Goal: Information Seeking & Learning: Check status

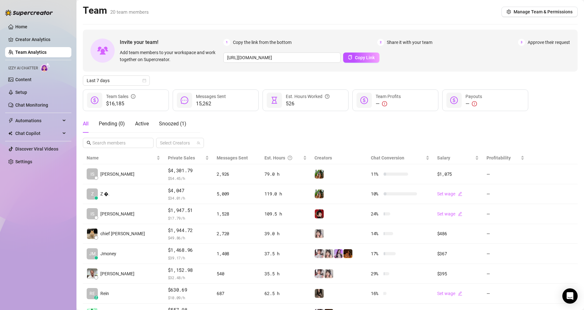
click at [51, 264] on div "Home Creator Analytics Team Analytics Izzy AI Chatter Content Setup Chat Monito…" at bounding box center [38, 152] width 66 height 304
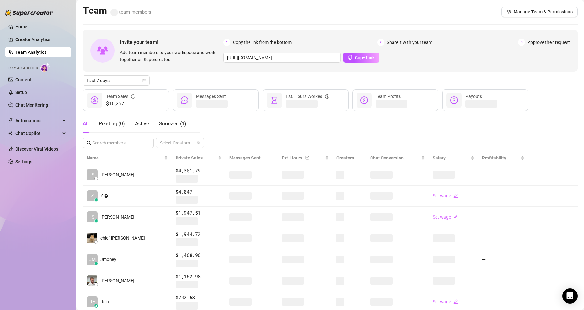
drag, startPoint x: 126, startPoint y: 80, endPoint x: 126, endPoint y: 86, distance: 6.1
click at [126, 80] on span "Last 7 days" at bounding box center [116, 81] width 59 height 10
click at [129, 137] on div "Custom date" at bounding box center [116, 134] width 57 height 7
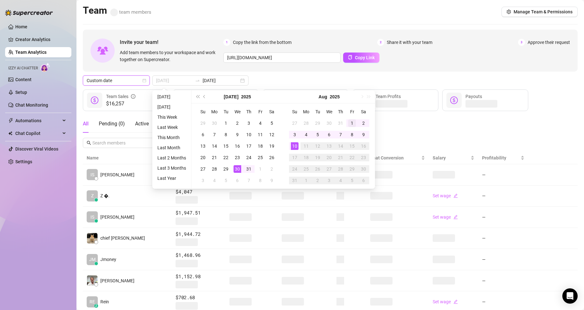
type input "2025-08-01"
drag, startPoint x: 353, startPoint y: 120, endPoint x: 315, endPoint y: 137, distance: 42.5
click at [352, 120] on div "1" at bounding box center [352, 123] width 8 height 8
type input "[DATE]"
click at [298, 149] on td "10" at bounding box center [294, 145] width 11 height 11
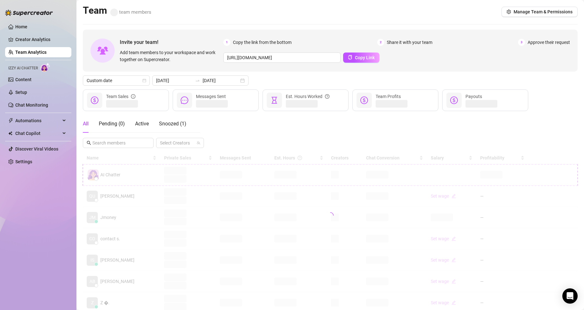
click at [352, 124] on div "All Pending ( 0 ) Active Snoozed ( 1 ) Select Creators" at bounding box center [330, 131] width 494 height 33
click at [555, 134] on div "All Pending ( 0 ) Active Snoozed ( 1 ) Select Creators" at bounding box center [330, 131] width 494 height 33
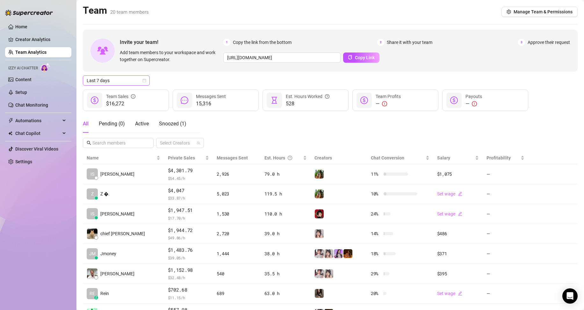
click at [130, 82] on span "Last 7 days" at bounding box center [116, 81] width 59 height 10
click at [126, 133] on div "Custom date" at bounding box center [116, 134] width 57 height 7
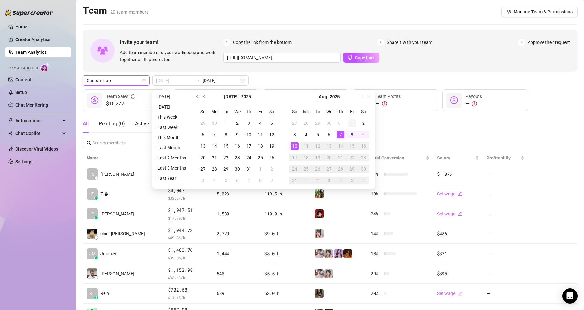
type input "2025-08-01"
drag, startPoint x: 351, startPoint y: 120, endPoint x: 324, endPoint y: 136, distance: 31.2
click at [351, 120] on div "1" at bounding box center [352, 123] width 8 height 8
type input "[DATE]"
click at [299, 146] on td "10" at bounding box center [294, 145] width 11 height 11
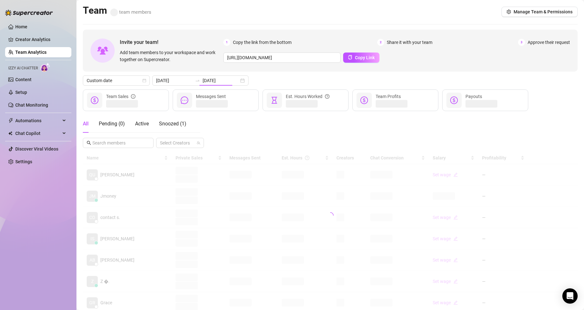
drag, startPoint x: 396, startPoint y: 126, endPoint x: 405, endPoint y: 130, distance: 10.1
click at [397, 126] on div "All Pending ( 0 ) Active Snoozed ( 1 ) Select Creators" at bounding box center [330, 131] width 494 height 33
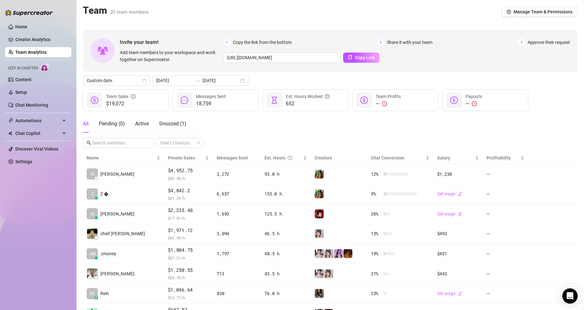
click at [238, 137] on div "All Pending ( 0 ) Active Snoozed ( 1 ) Select Creators" at bounding box center [330, 131] width 494 height 33
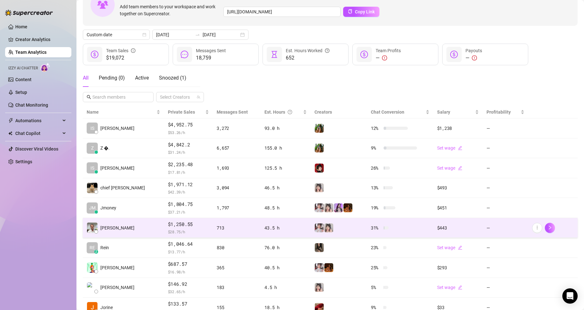
scroll to position [64, 0]
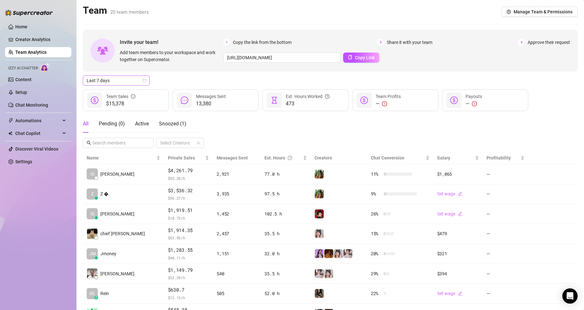
click at [136, 80] on span "Last 7 days" at bounding box center [116, 81] width 59 height 10
click at [132, 138] on div "Custom date" at bounding box center [116, 134] width 64 height 10
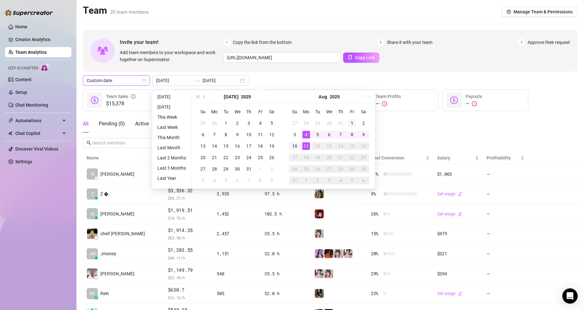
type input "[DATE]"
click at [353, 123] on div "1" at bounding box center [352, 123] width 8 height 8
type input "[DATE]"
click at [306, 146] on div "11" at bounding box center [306, 146] width 8 height 8
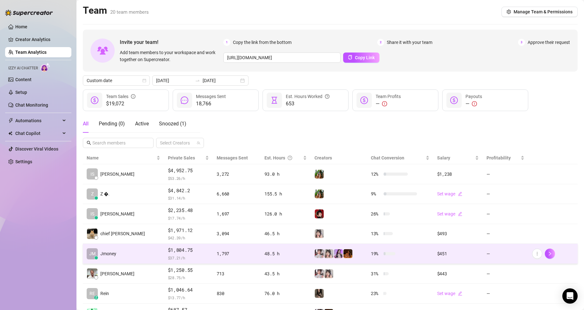
click at [213, 258] on td "1,797" at bounding box center [237, 254] width 48 height 20
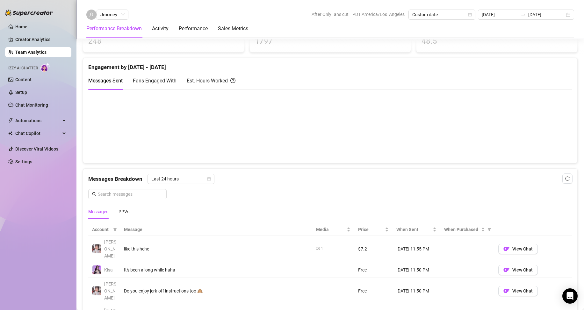
scroll to position [318, 0]
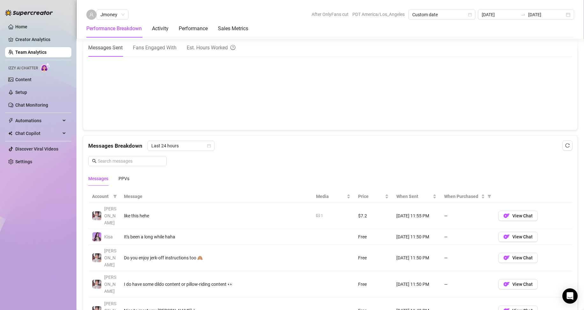
click at [35, 200] on div "Home Creator Analytics Team Analytics Izzy AI Chatter Content Setup Chat Monito…" at bounding box center [38, 152] width 66 height 304
click at [27, 47] on ul "Home Creator Analytics Team Analytics Izzy AI Chatter Content Setup Chat Monito…" at bounding box center [38, 94] width 66 height 150
click at [25, 55] on link "Team Analytics" at bounding box center [30, 52] width 31 height 5
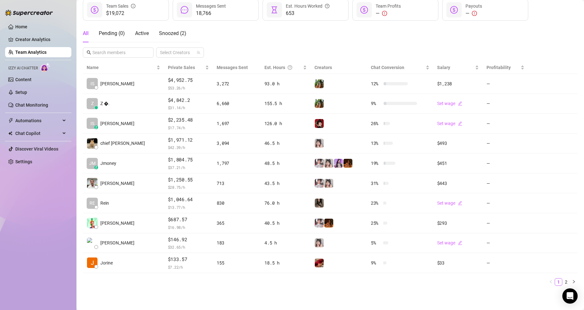
scroll to position [90, 0]
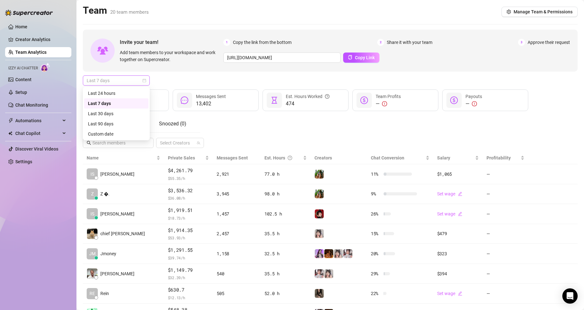
click at [117, 84] on span "Last 7 days" at bounding box center [116, 81] width 59 height 10
click at [113, 133] on div "Custom date" at bounding box center [116, 134] width 57 height 7
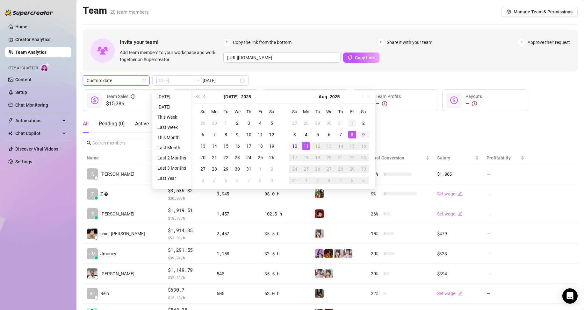
type input "[DATE]"
click at [354, 126] on div "1" at bounding box center [352, 123] width 8 height 8
type input "[DATE]"
click at [309, 148] on div "11" at bounding box center [306, 146] width 8 height 8
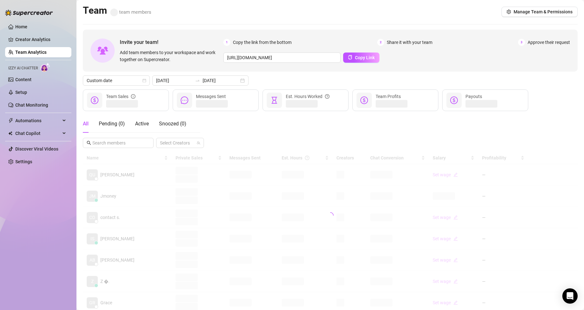
click at [456, 127] on div "All Pending ( 0 ) Active Snoozed ( 0 ) Select Creators" at bounding box center [330, 131] width 494 height 33
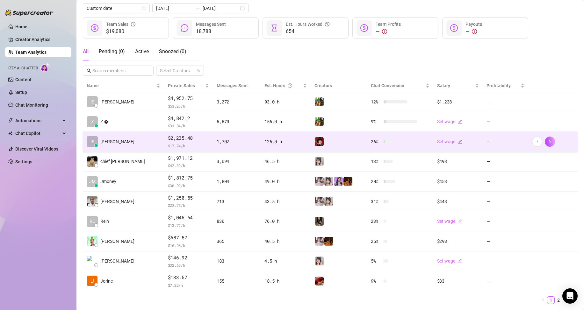
scroll to position [90, 0]
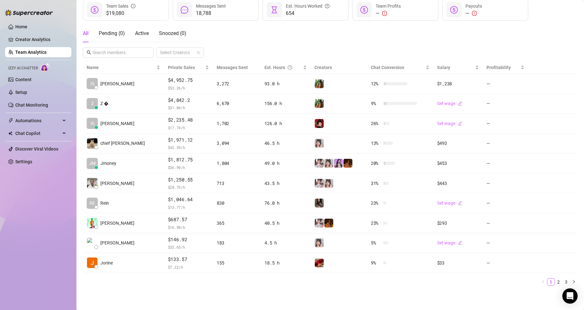
click at [60, 252] on div "Home Creator Analytics Team Analytics Izzy AI Chatter Content Setup Chat Monito…" at bounding box center [38, 152] width 66 height 304
click at [55, 245] on div "Home Creator Analytics Team Analytics Izzy AI Chatter Content Setup Chat Monito…" at bounding box center [38, 152] width 66 height 304
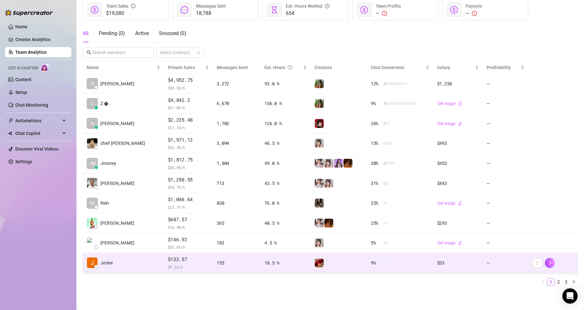
drag, startPoint x: 257, startPoint y: 292, endPoint x: 243, endPoint y: 263, distance: 31.6
click at [257, 291] on main "Team 20 team members Manage Team & Permissions Invite your team! Add team membe…" at bounding box center [329, 110] width 507 height 400
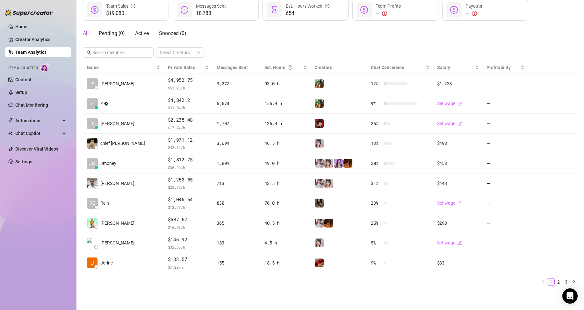
click at [28, 55] on link "Team Analytics" at bounding box center [30, 52] width 31 height 5
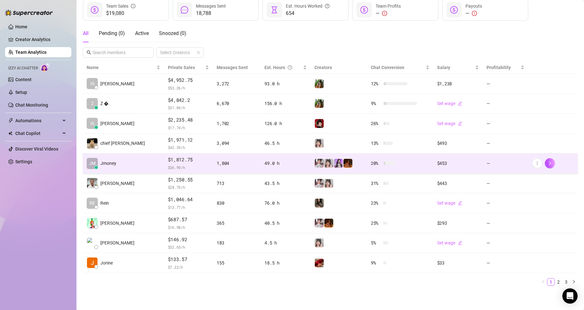
click at [117, 171] on td "[PERSON_NAME]" at bounding box center [123, 163] width 81 height 20
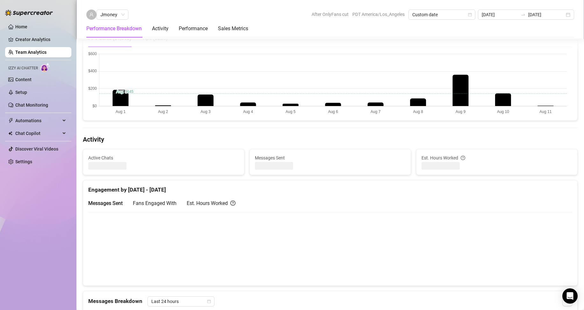
scroll to position [90, 0]
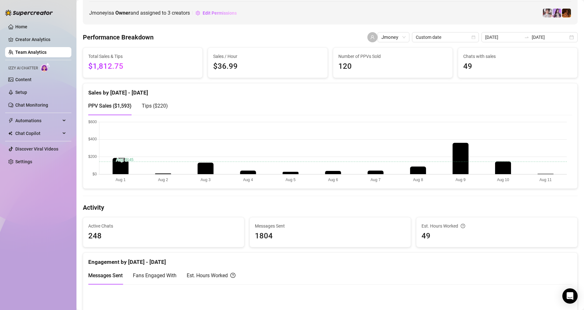
click at [153, 107] on span "Tips ( $220 )" at bounding box center [155, 106] width 26 height 6
click at [113, 107] on span "PPV Sales ( $1,593 )" at bounding box center [109, 106] width 43 height 6
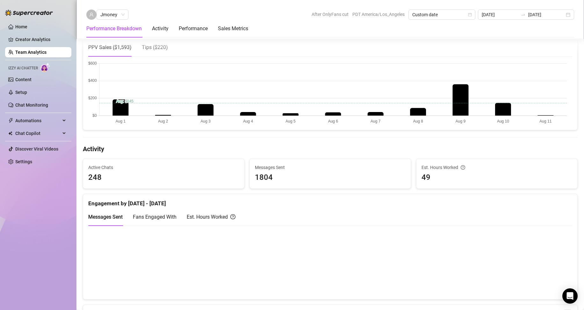
scroll to position [154, 0]
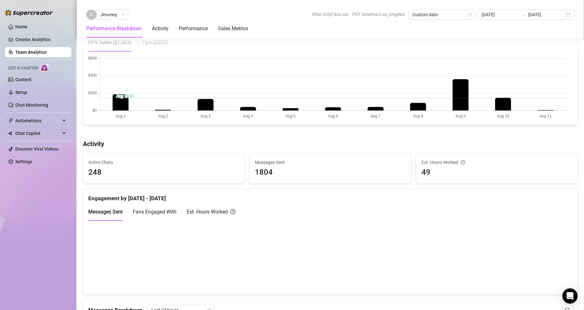
click at [199, 215] on div "Est. Hours Worked" at bounding box center [211, 212] width 49 height 8
click at [114, 215] on div "Messages Sent" at bounding box center [105, 212] width 34 height 8
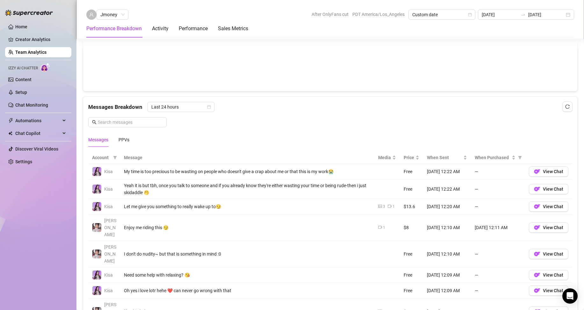
scroll to position [281, 0]
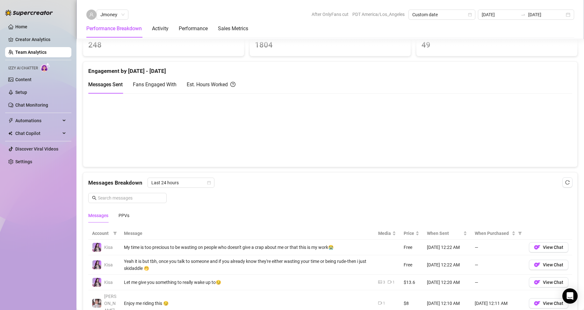
click at [200, 86] on div "Est. Hours Worked" at bounding box center [211, 85] width 49 height 8
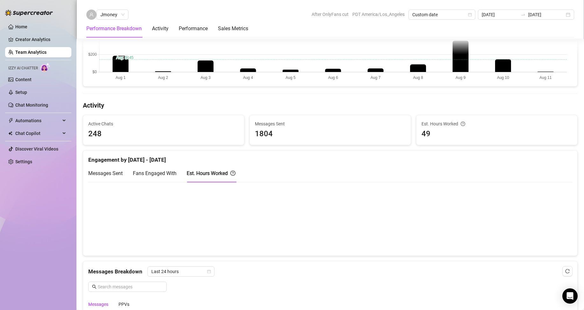
scroll to position [186, 0]
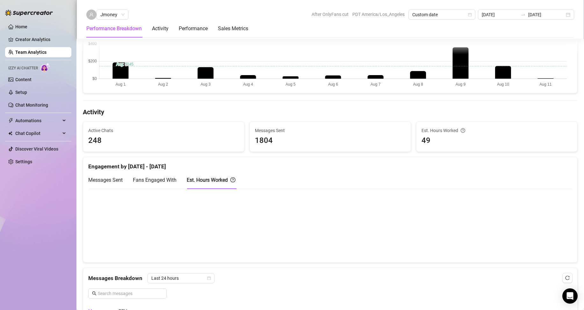
click at [22, 53] on link "Team Analytics" at bounding box center [30, 52] width 31 height 5
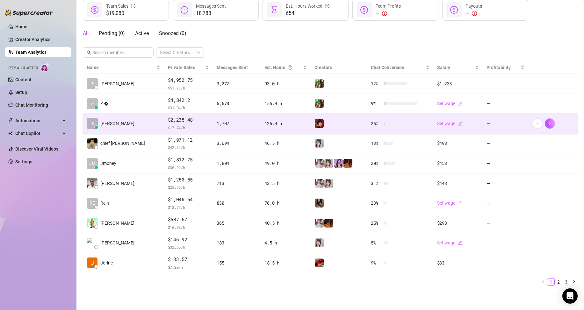
scroll to position [90, 0]
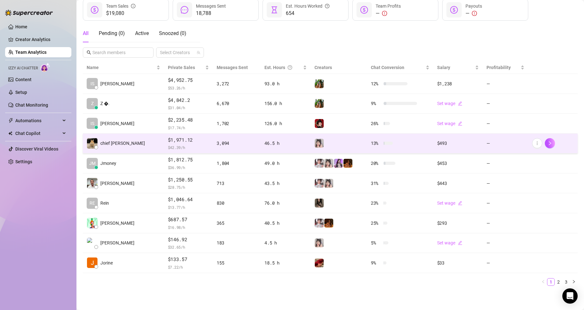
click at [120, 150] on td "chief [PERSON_NAME]" at bounding box center [123, 144] width 81 height 20
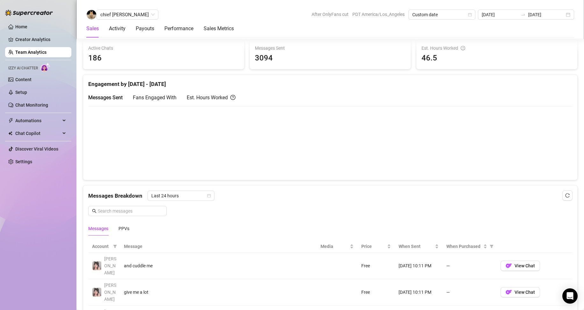
scroll to position [190, 0]
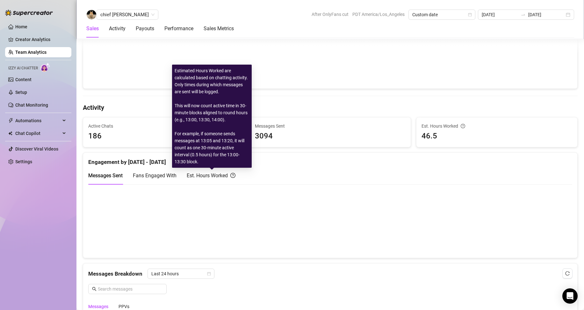
click at [190, 174] on div "Est. Hours Worked" at bounding box center [211, 176] width 49 height 8
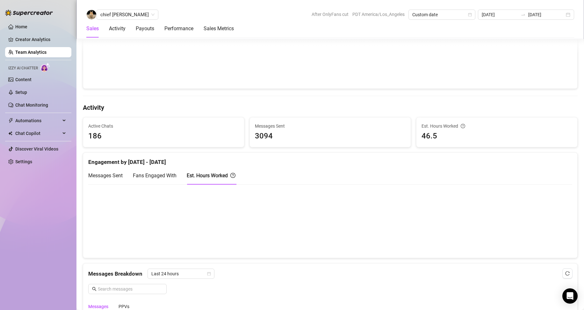
click at [38, 53] on link "Team Analytics" at bounding box center [30, 52] width 31 height 5
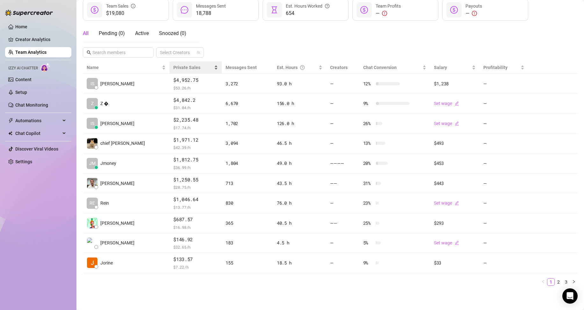
scroll to position [90, 0]
